Goal: Register for event/course

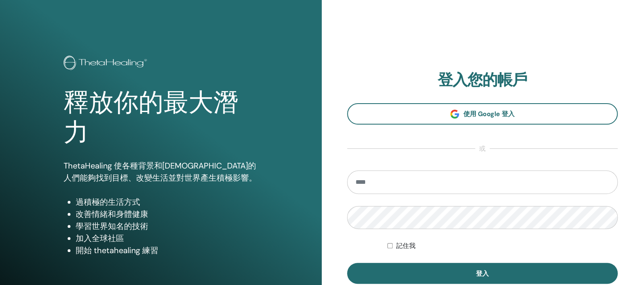
click at [389, 183] on input "email" at bounding box center [482, 181] width 271 height 23
type input "**********"
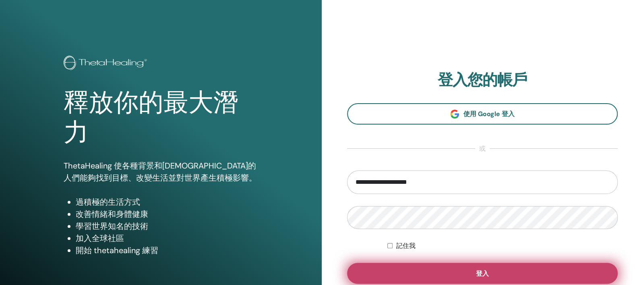
click at [418, 272] on button "登入" at bounding box center [482, 272] width 271 height 21
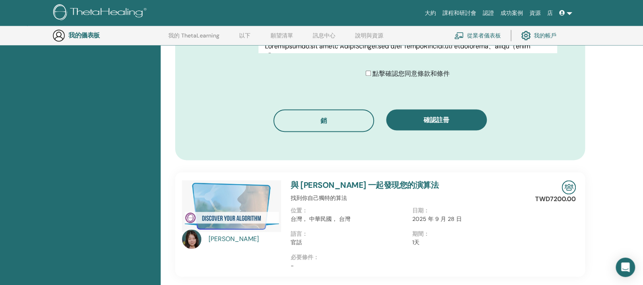
scroll to position [491, 0]
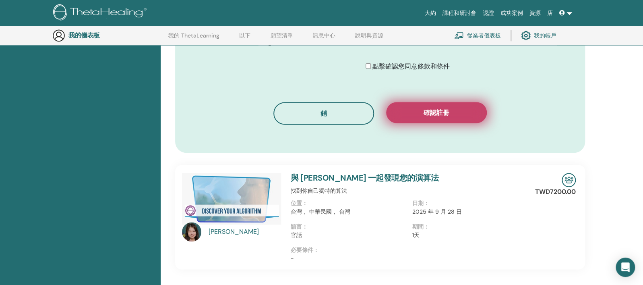
click at [463, 102] on button "確認註冊" at bounding box center [436, 112] width 101 height 21
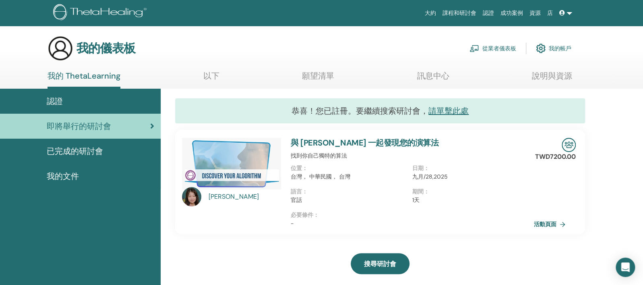
click at [555, 47] on font "我的帳戶" at bounding box center [559, 48] width 23 height 7
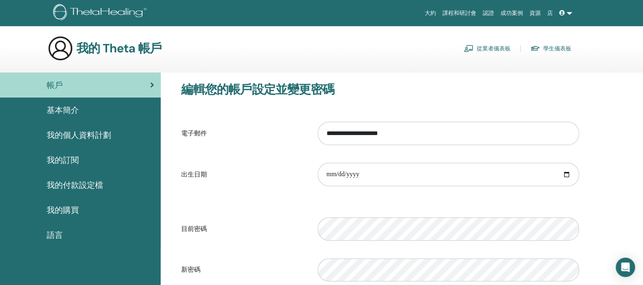
click at [553, 47] on font "學生儀表板" at bounding box center [557, 48] width 28 height 7
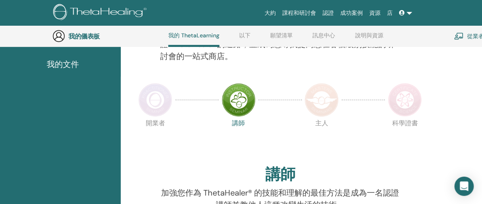
scroll to position [125, 0]
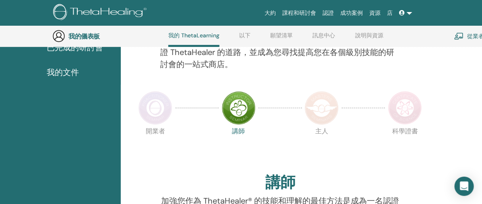
click at [79, 37] on h3 "我的儀表板" at bounding box center [108, 37] width 80 height 8
click at [56, 37] on img at bounding box center [58, 36] width 13 height 13
click at [88, 39] on h3 "我的儀表板" at bounding box center [108, 37] width 80 height 8
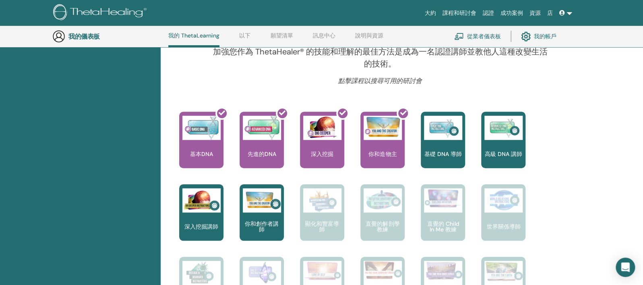
scroll to position [257, 0]
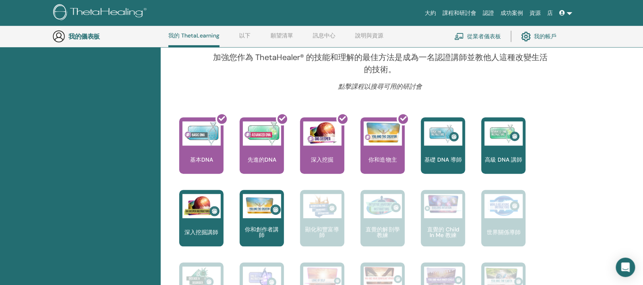
click at [58, 36] on img at bounding box center [58, 36] width 13 height 13
click at [540, 37] on font "我的帳戶" at bounding box center [545, 36] width 23 height 7
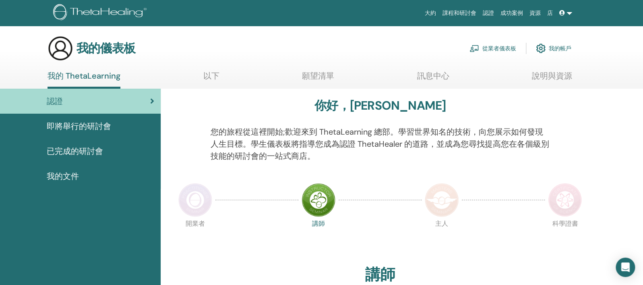
click at [554, 46] on font "我的帳戶" at bounding box center [559, 48] width 23 height 7
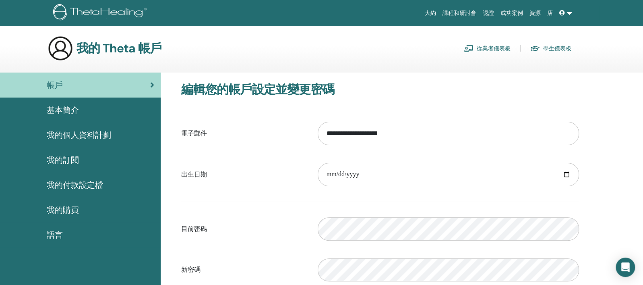
click at [534, 47] on img at bounding box center [535, 48] width 10 height 7
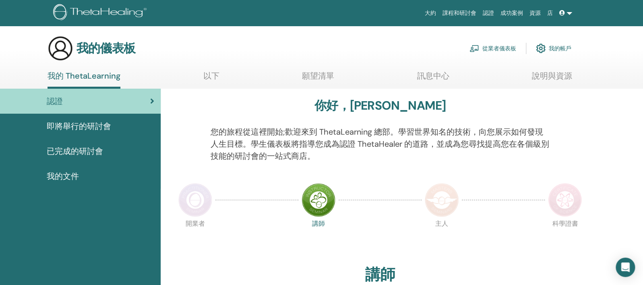
click at [569, 14] on link at bounding box center [565, 13] width 19 height 15
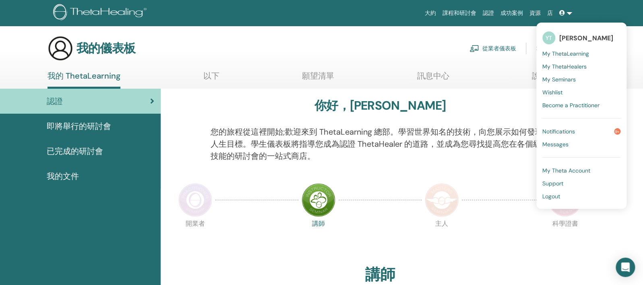
click at [553, 198] on span "Logout" at bounding box center [551, 195] width 18 height 7
